Goal: Navigation & Orientation: Find specific page/section

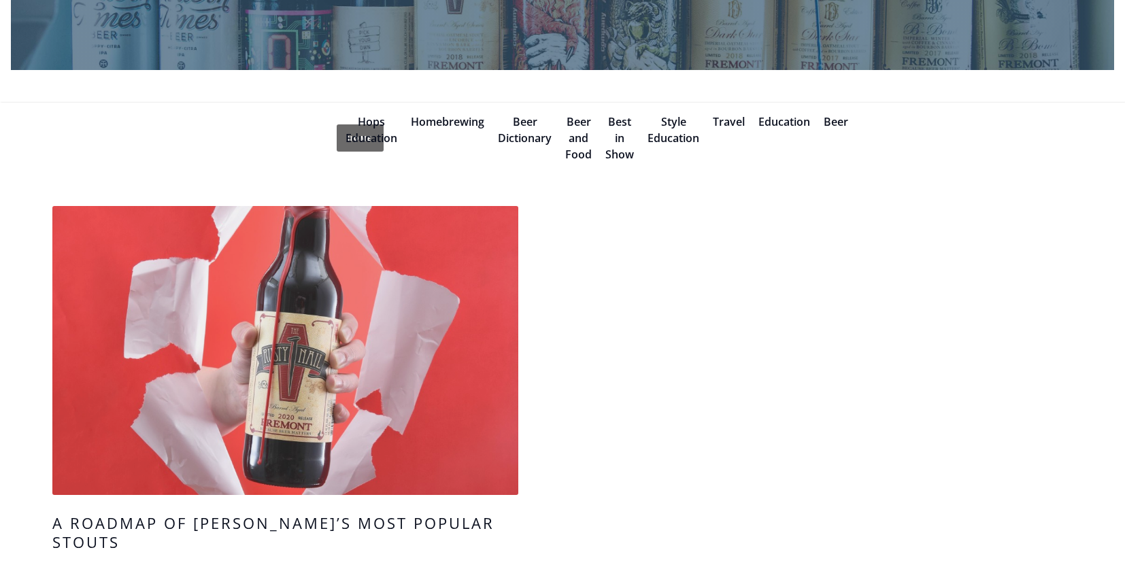
scroll to position [318, 0]
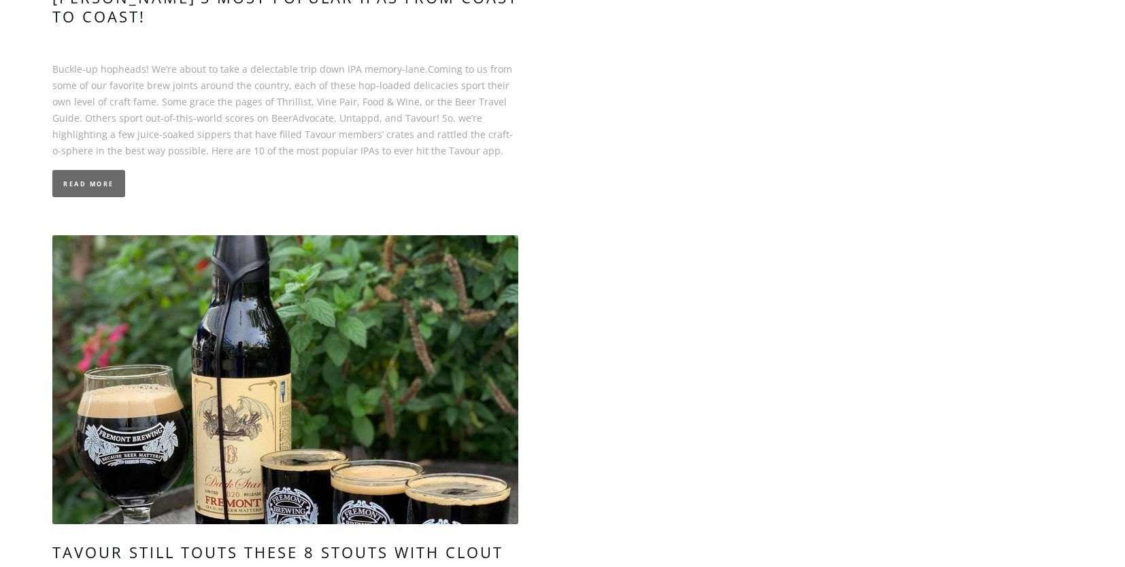
scroll to position [1401, 0]
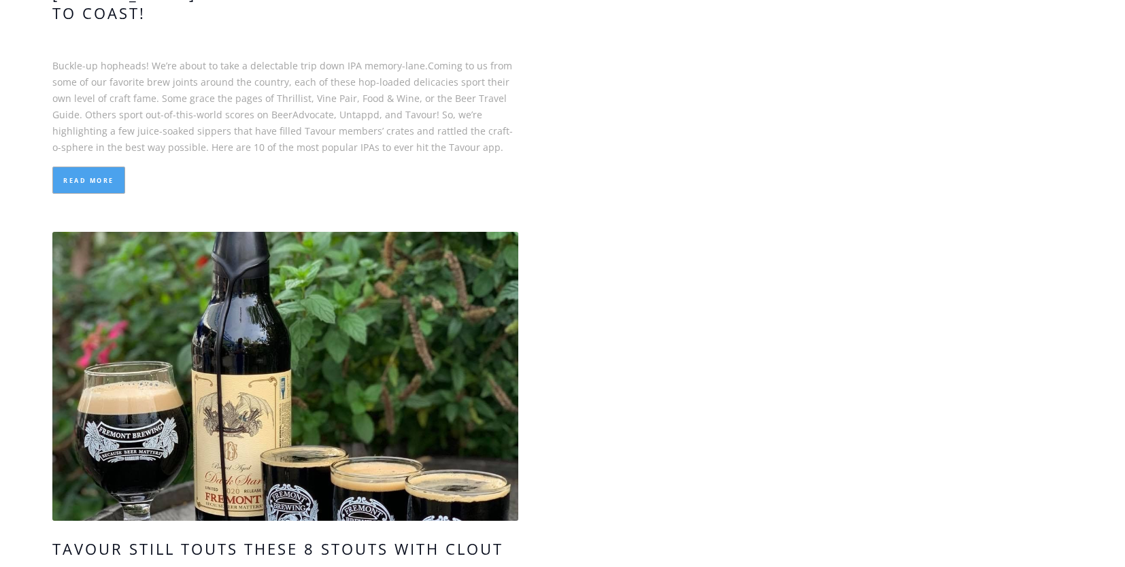
click at [97, 167] on link "Read More" at bounding box center [88, 180] width 73 height 27
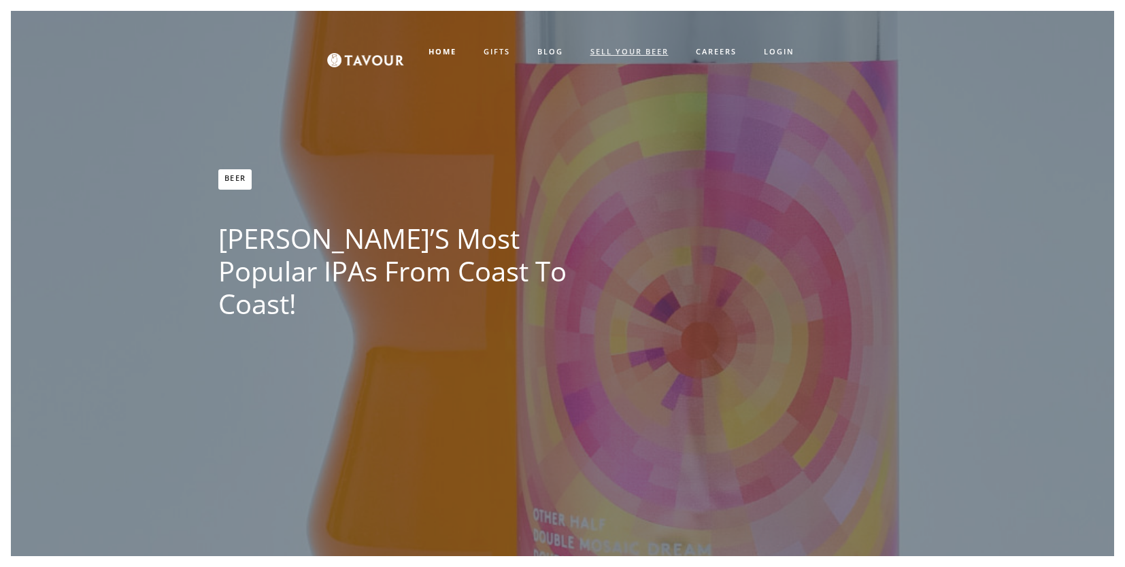
click at [596, 52] on link "SELL YOUR BEER" at bounding box center [629, 52] width 105 height 22
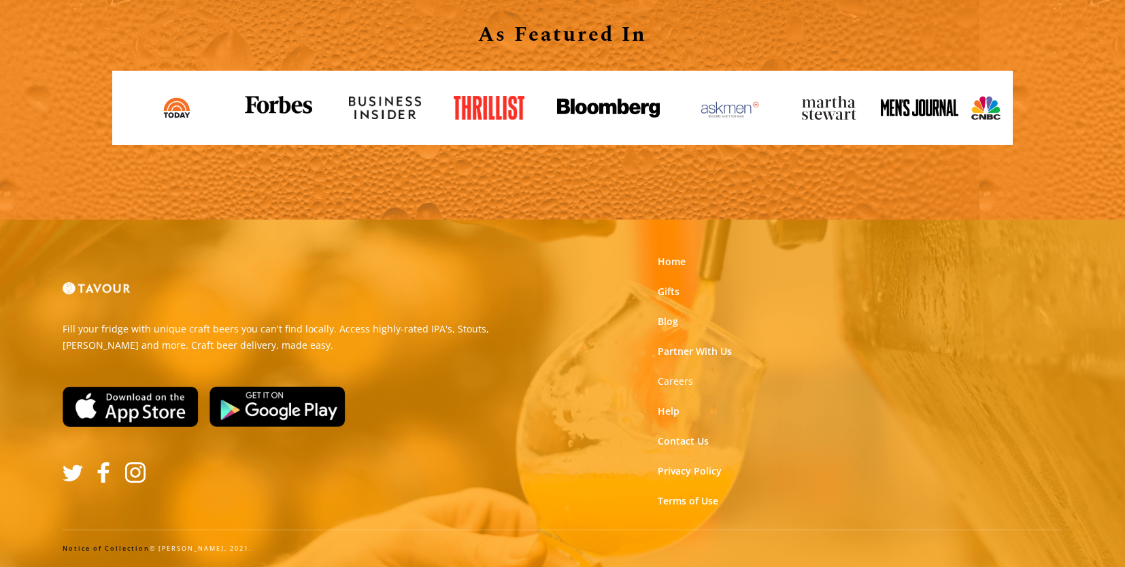
scroll to position [1543, 0]
click at [687, 352] on link "Partner With Us" at bounding box center [695, 352] width 74 height 14
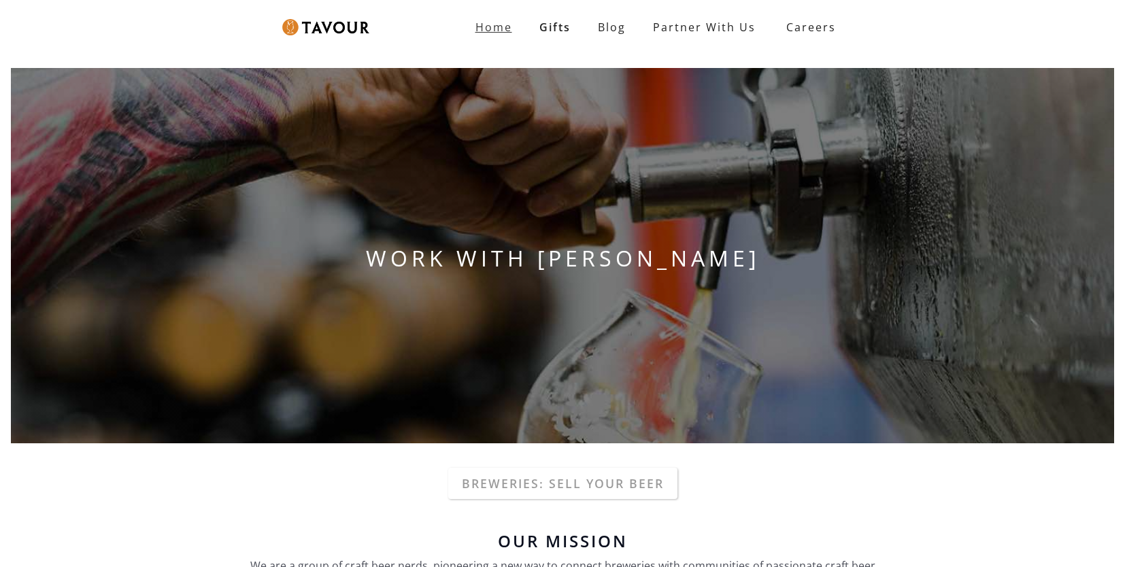
click at [496, 27] on strong "Home" at bounding box center [493, 27] width 37 height 15
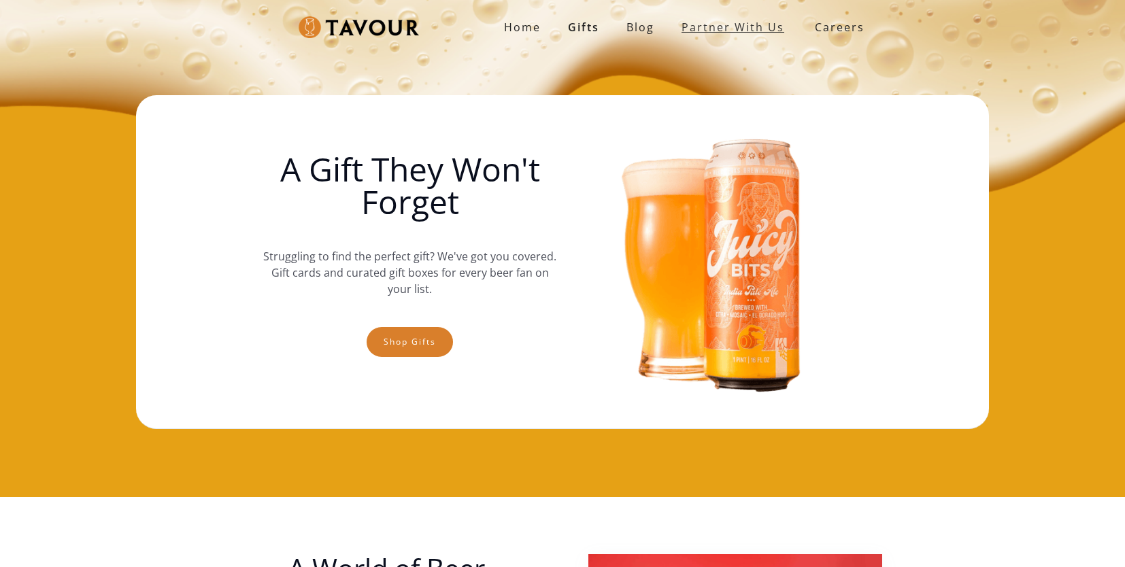
click at [745, 31] on link "partner with us" at bounding box center [733, 27] width 130 height 27
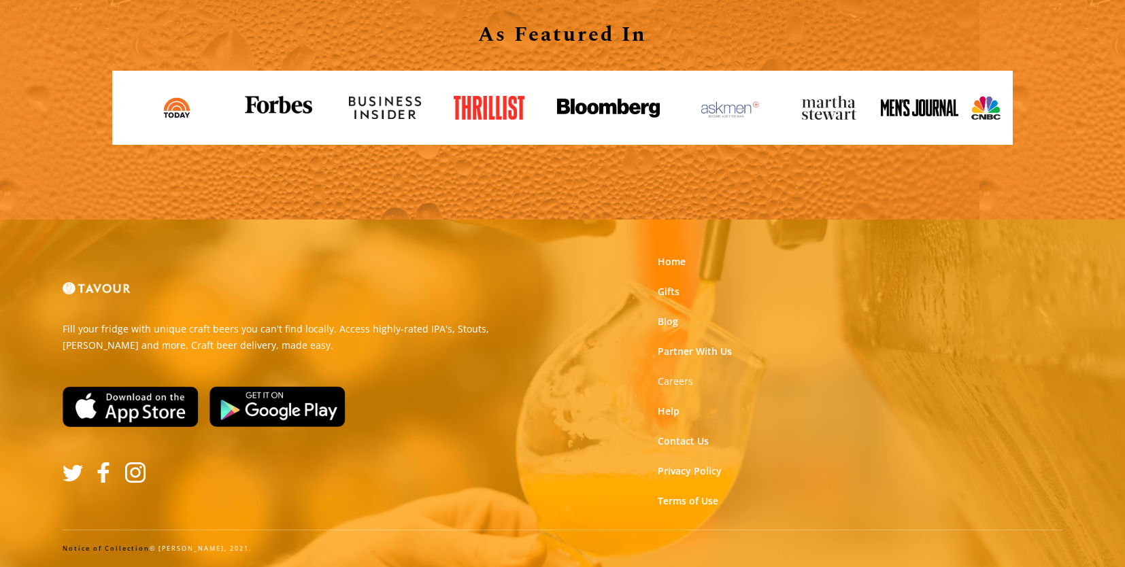
scroll to position [1543, 0]
click at [678, 444] on link "Contact Us" at bounding box center [683, 442] width 51 height 14
